Goal: Information Seeking & Learning: Learn about a topic

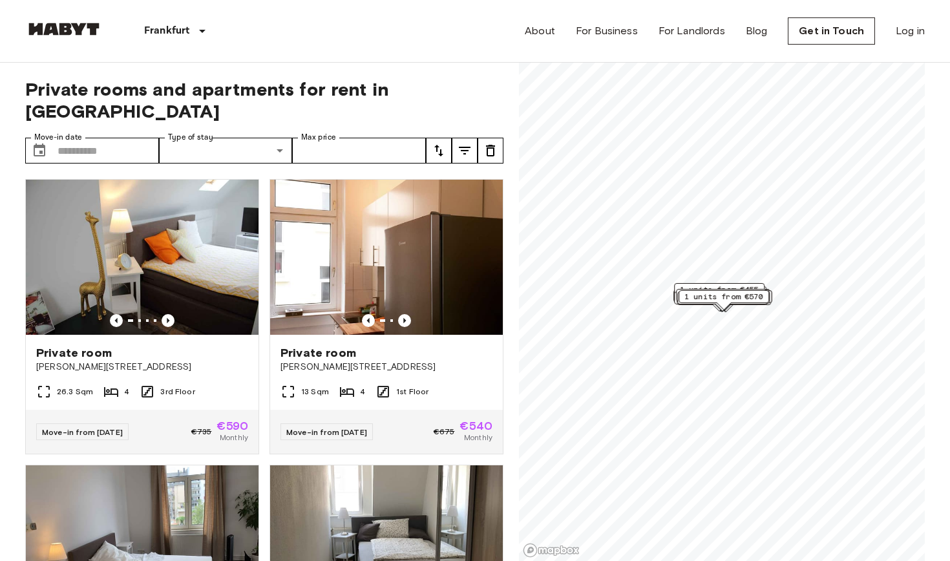
scroll to position [14, 0]
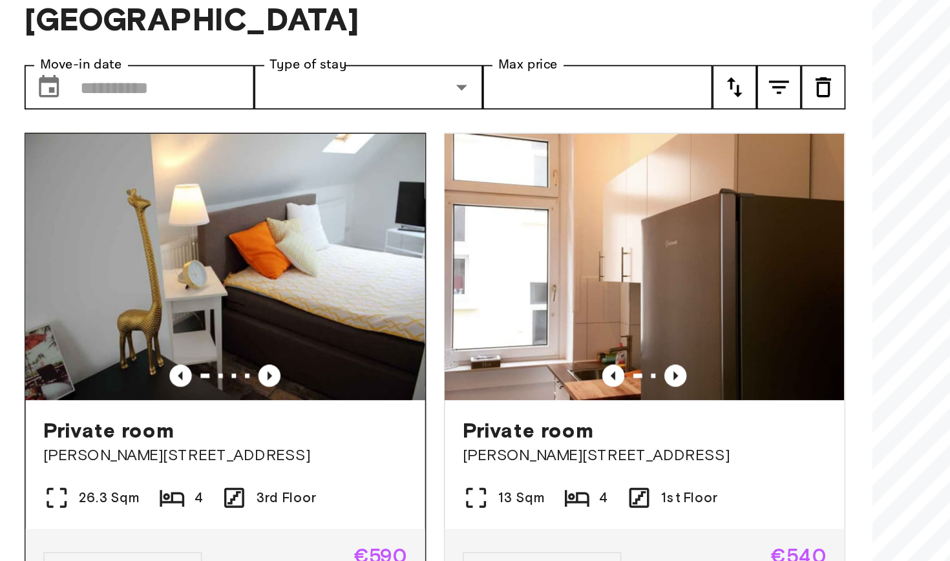
scroll to position [3, 0]
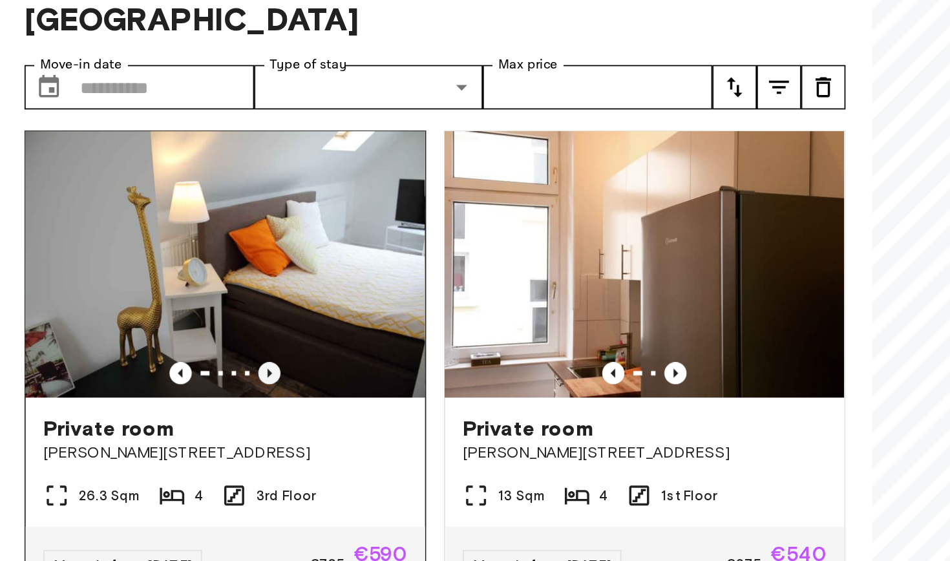
click at [167, 315] on icon "Previous image" at bounding box center [168, 317] width 3 height 5
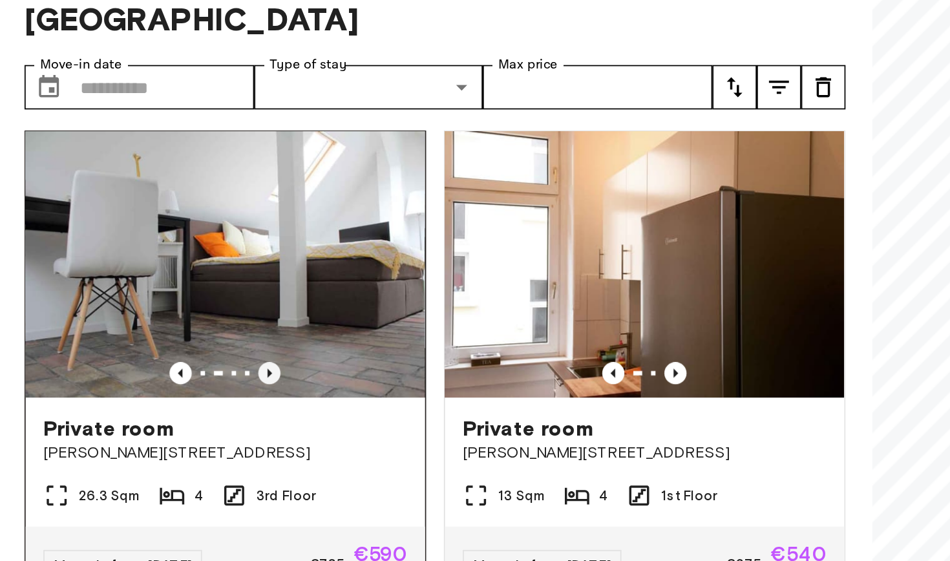
click at [167, 315] on icon "Previous image" at bounding box center [168, 317] width 3 height 5
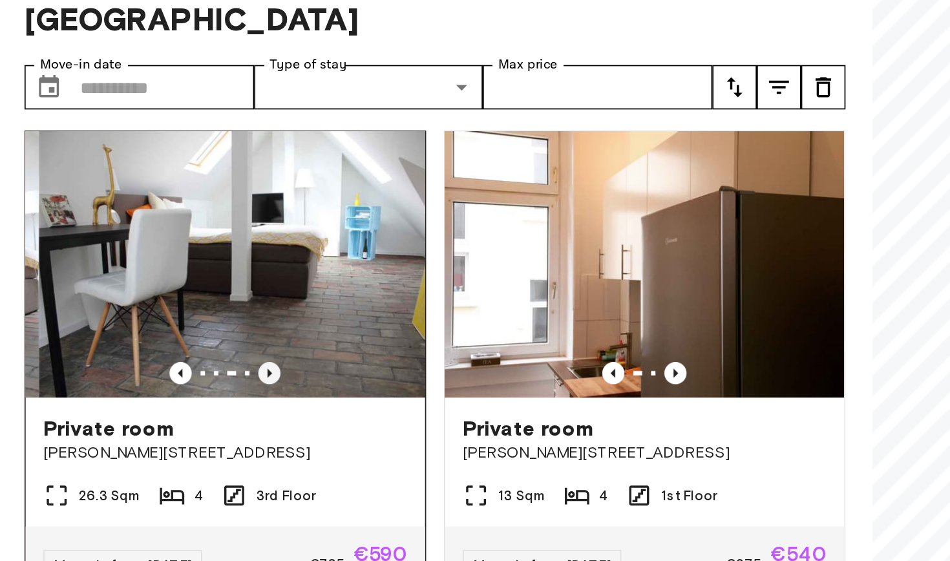
click at [162, 311] on icon "Previous image" at bounding box center [168, 317] width 13 height 13
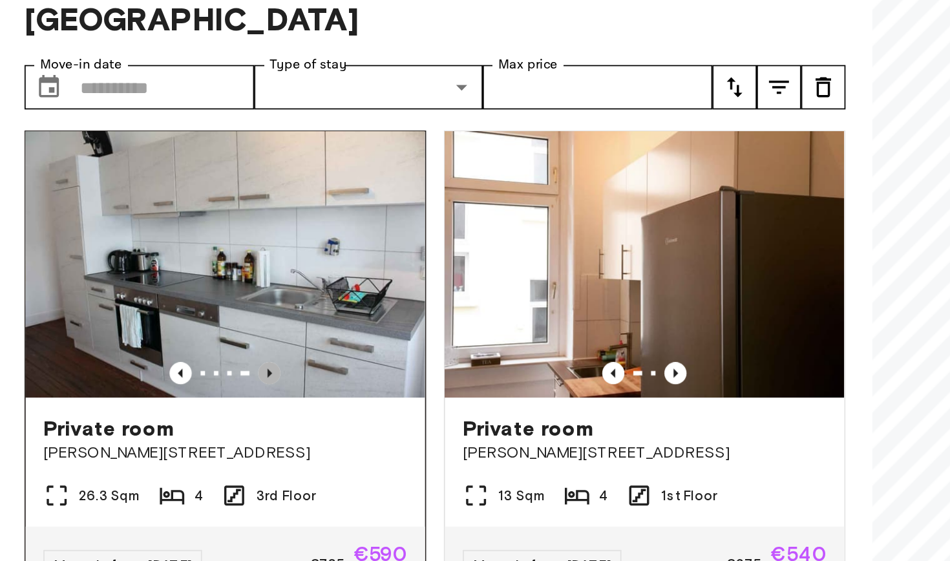
click at [162, 311] on icon "Previous image" at bounding box center [168, 317] width 13 height 13
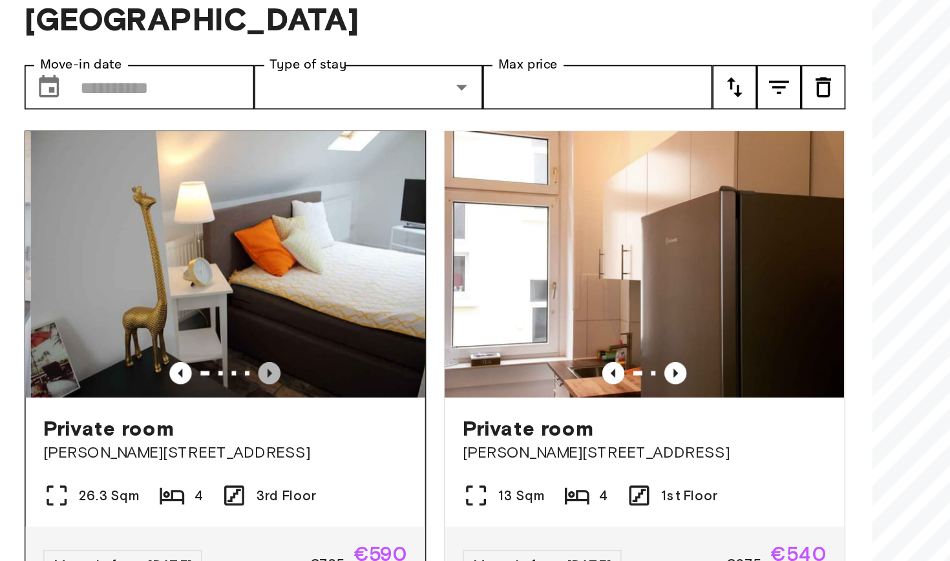
click at [162, 311] on icon "Previous image" at bounding box center [168, 317] width 13 height 13
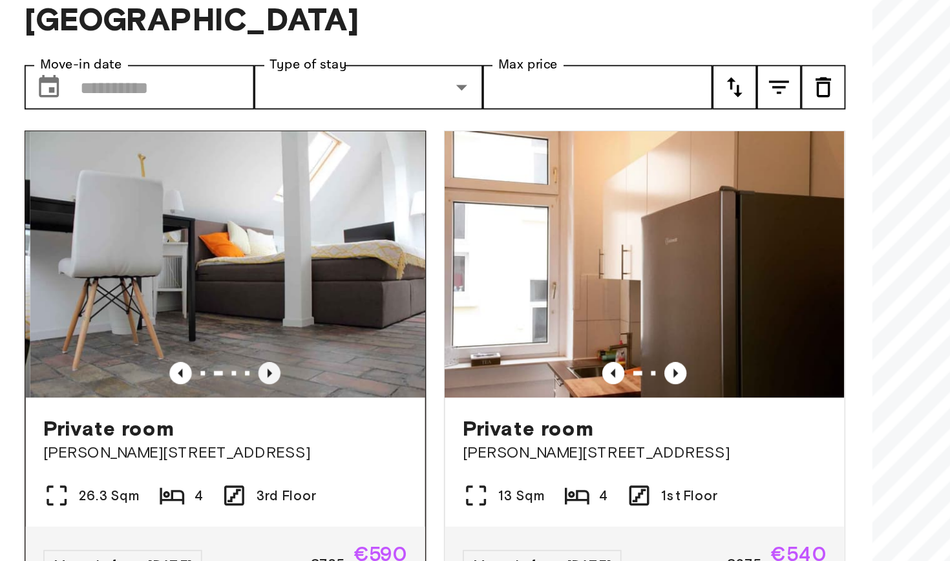
click at [162, 311] on icon "Previous image" at bounding box center [168, 317] width 13 height 13
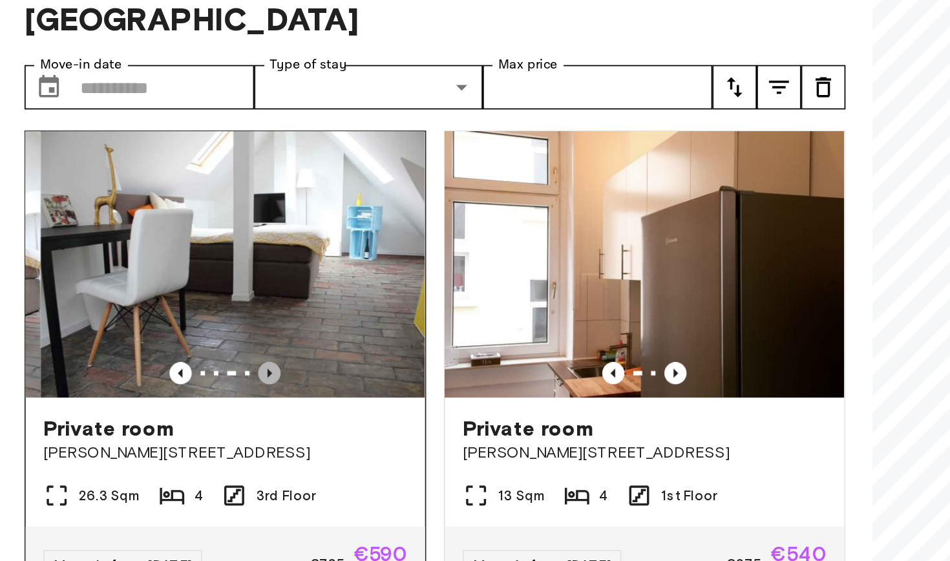
click at [162, 311] on icon "Previous image" at bounding box center [168, 317] width 13 height 13
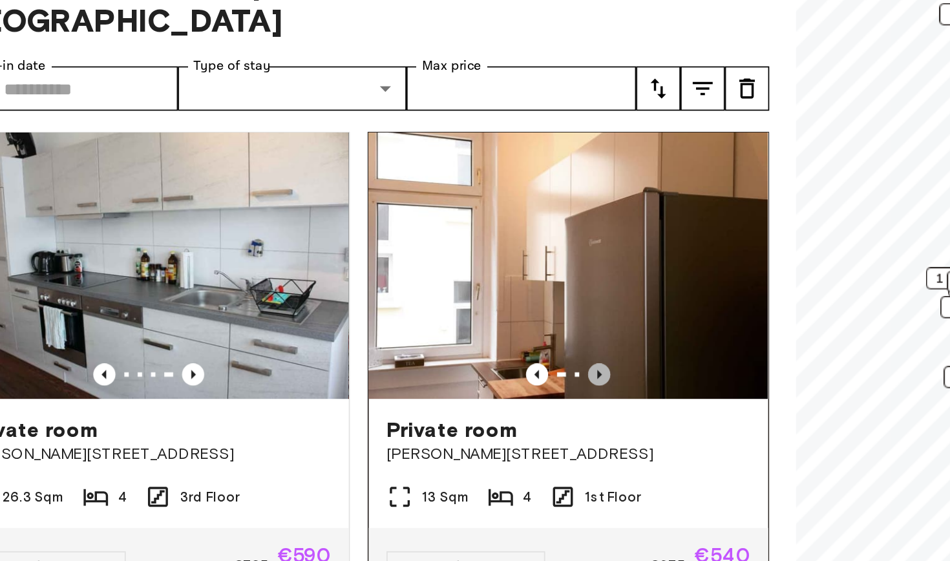
click at [398, 311] on icon "Previous image" at bounding box center [404, 317] width 13 height 13
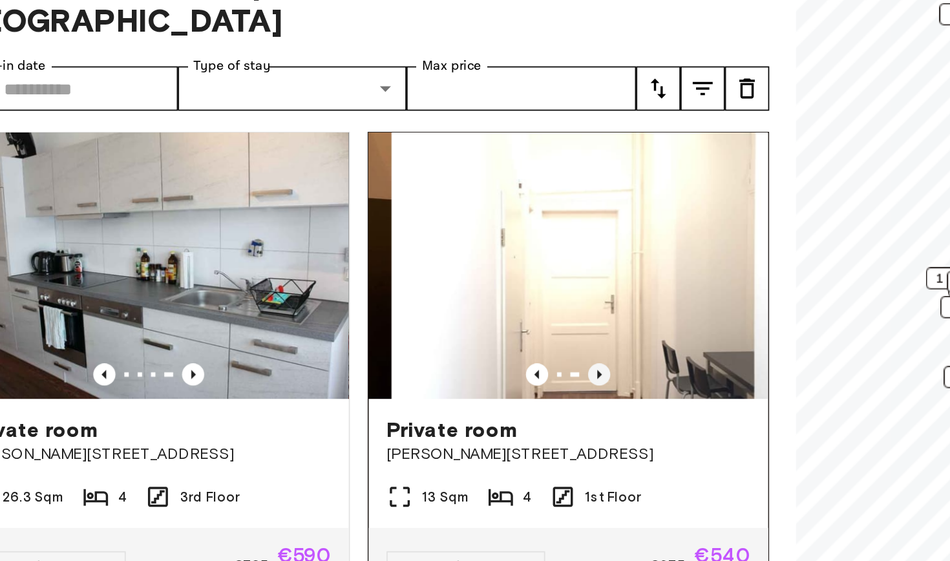
click at [398, 311] on icon "Previous image" at bounding box center [404, 317] width 13 height 13
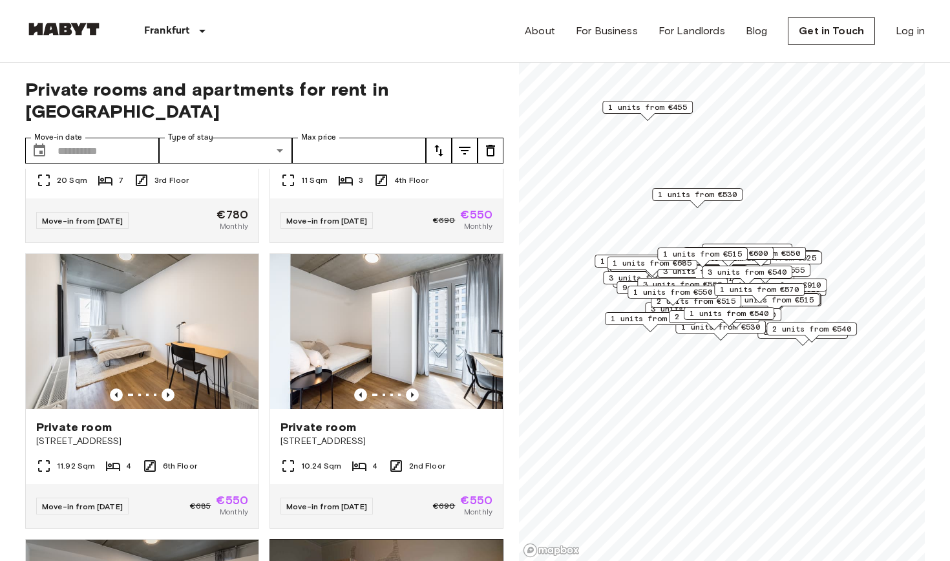
scroll to position [4032, 0]
